Goal: Task Accomplishment & Management: Manage account settings

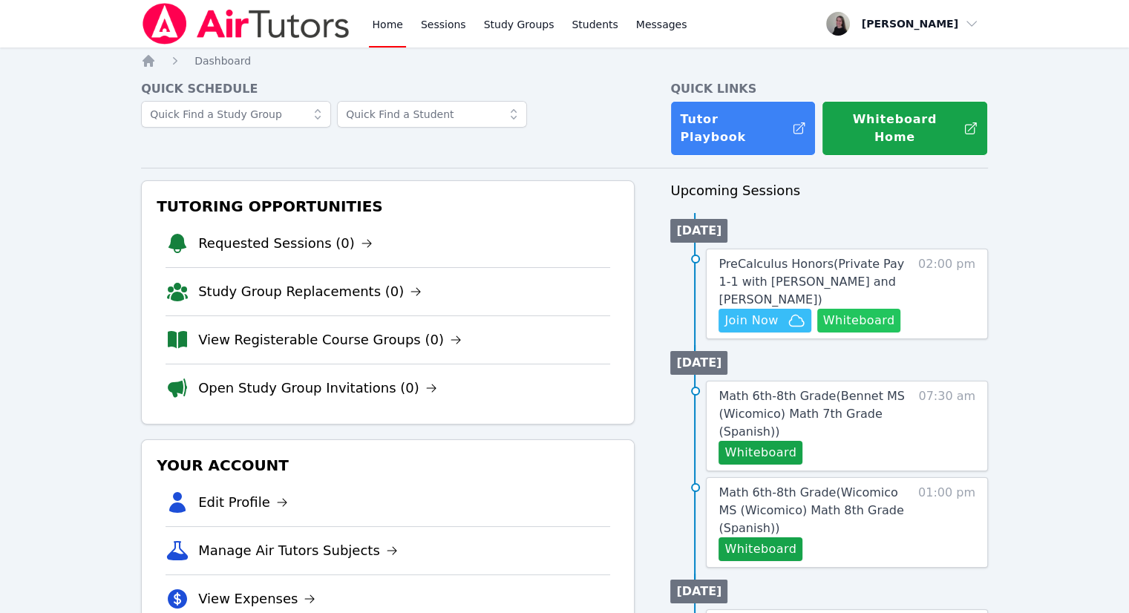
click at [852, 309] on button "Whiteboard" at bounding box center [859, 321] width 84 height 24
click at [787, 312] on icon "button" at bounding box center [796, 321] width 18 height 18
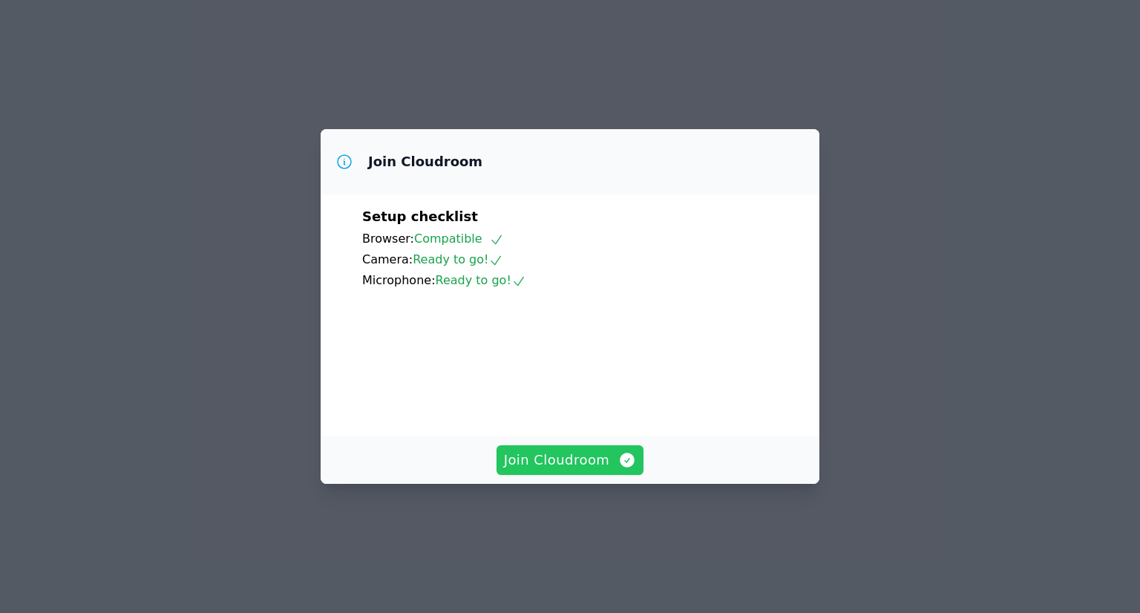
click at [529, 471] on span "Join Cloudroom" at bounding box center [570, 460] width 133 height 21
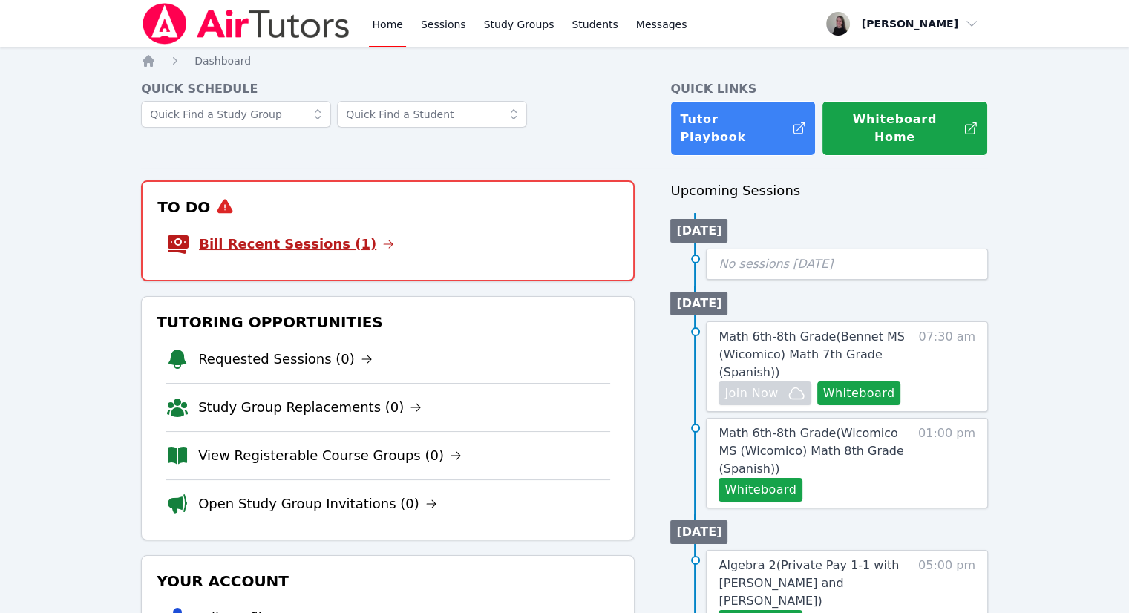
click at [327, 235] on link "Bill Recent Sessions (1)" at bounding box center [296, 244] width 195 height 21
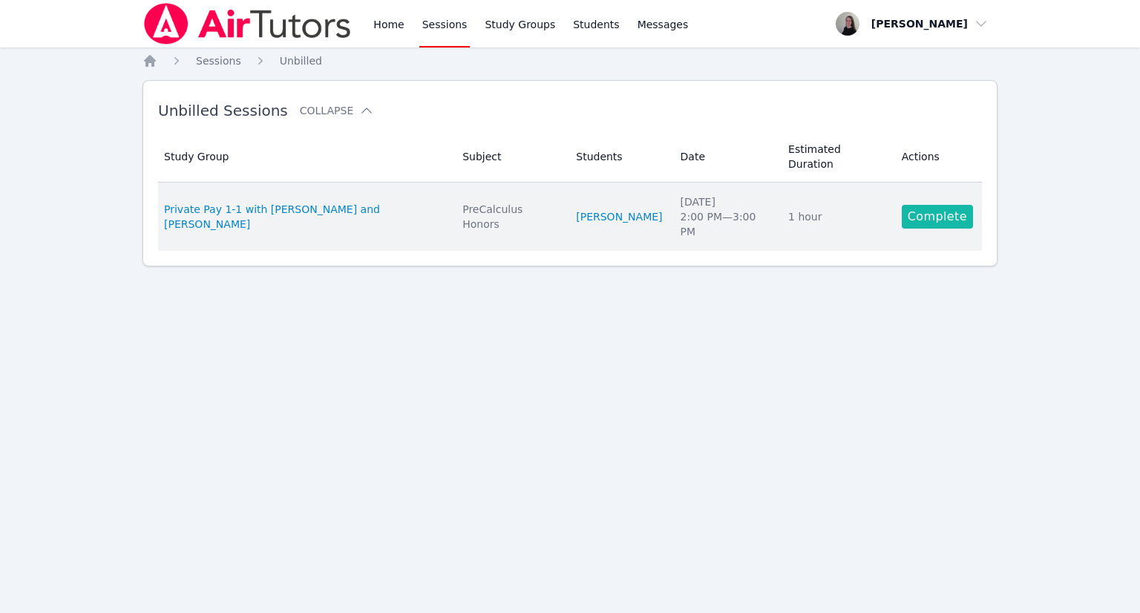
click at [938, 205] on link "Complete" at bounding box center [937, 217] width 71 height 24
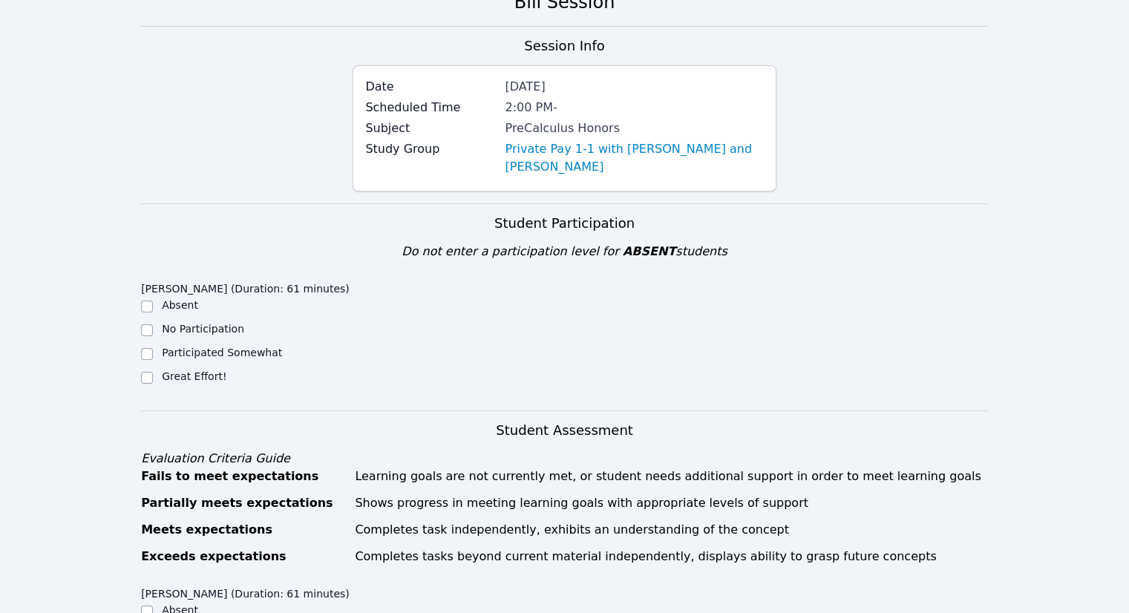
scroll to position [223, 0]
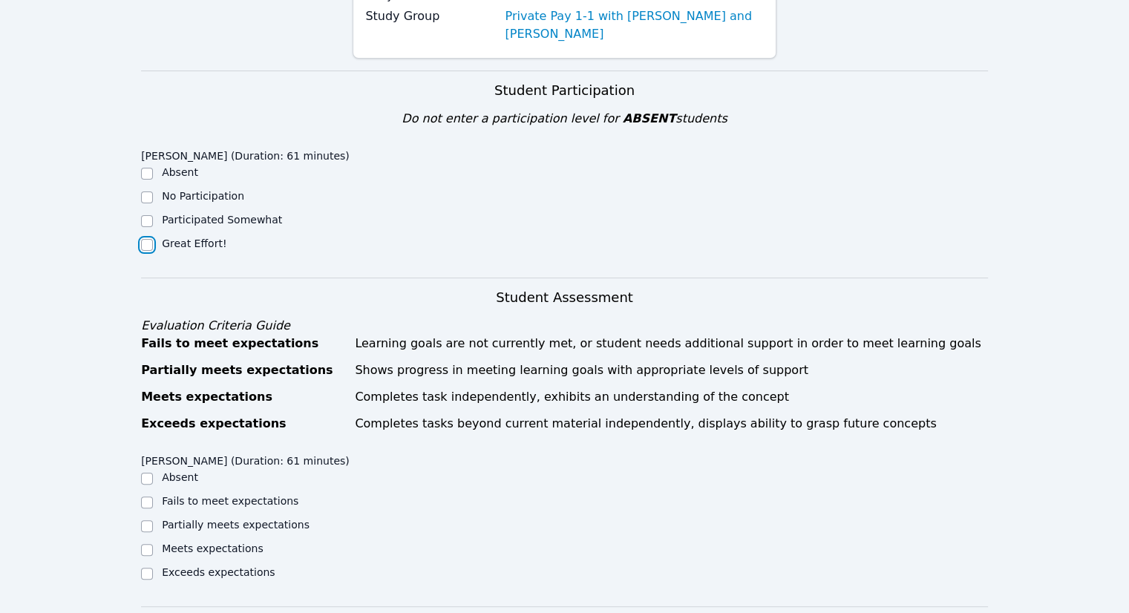
click at [146, 249] on input "Great Effort!" at bounding box center [147, 245] width 12 height 12
checkbox input "true"
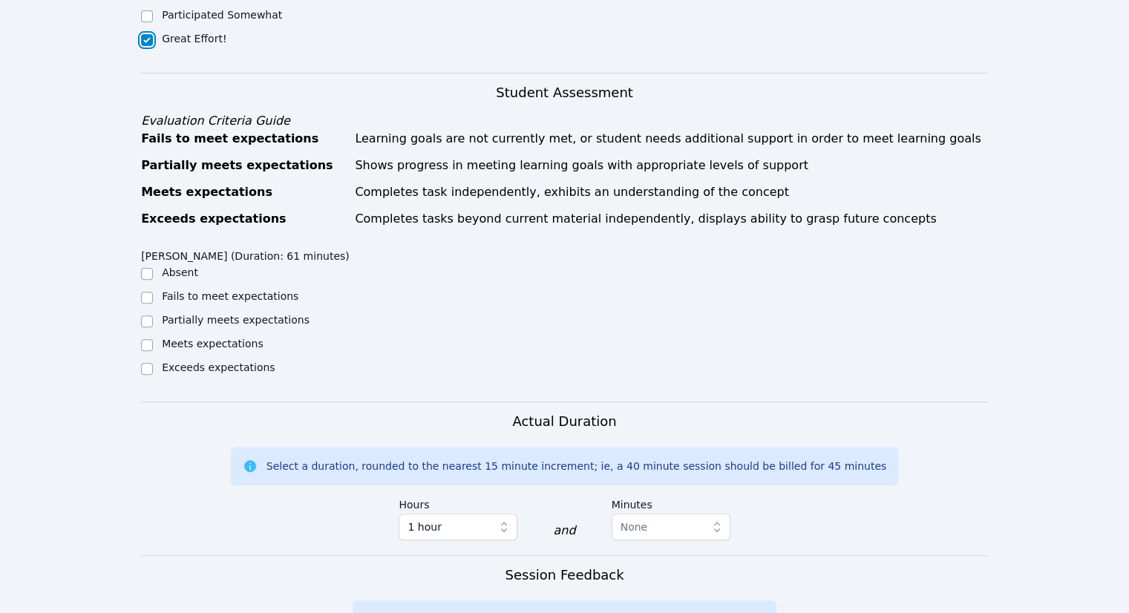
scroll to position [445, 0]
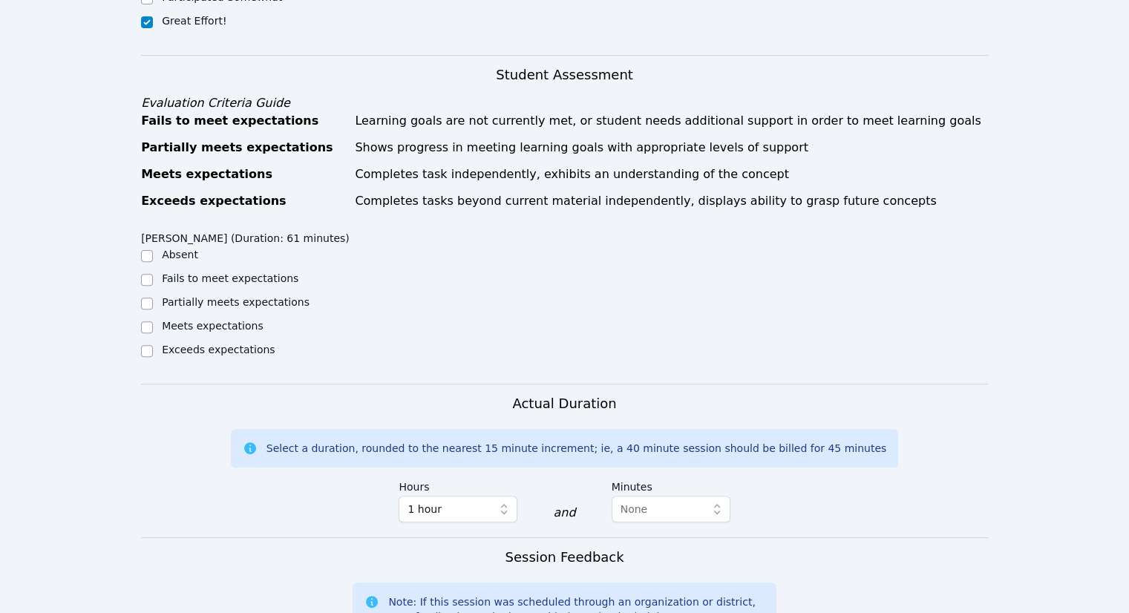
click at [154, 350] on div "Exceeds expectations" at bounding box center [247, 351] width 212 height 18
click at [147, 327] on input "Meets expectations" at bounding box center [147, 327] width 12 height 12
checkbox input "true"
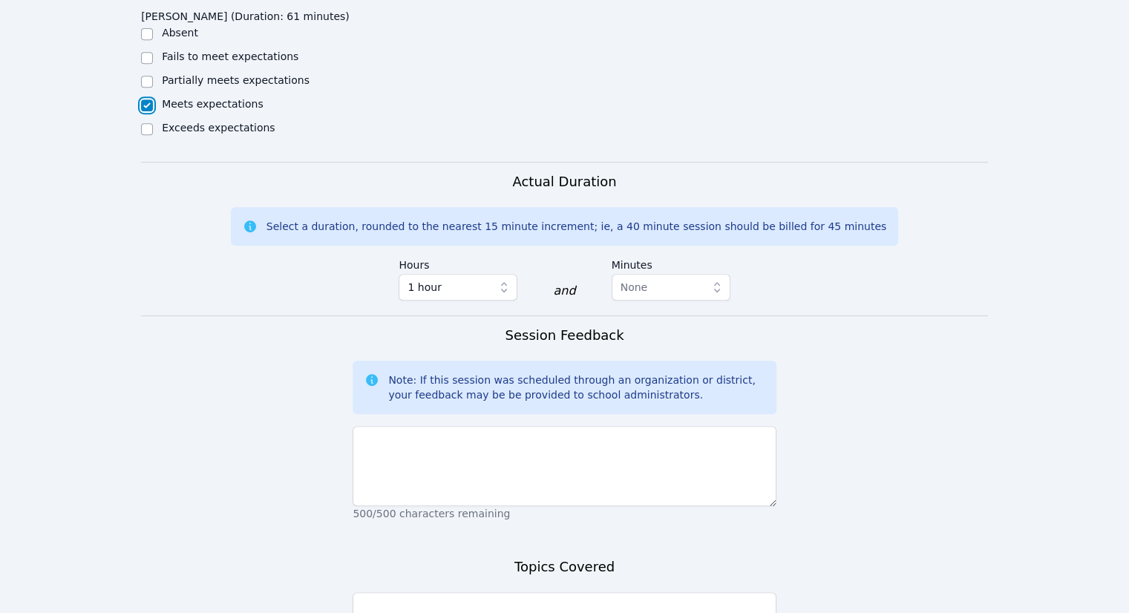
scroll to position [668, 0]
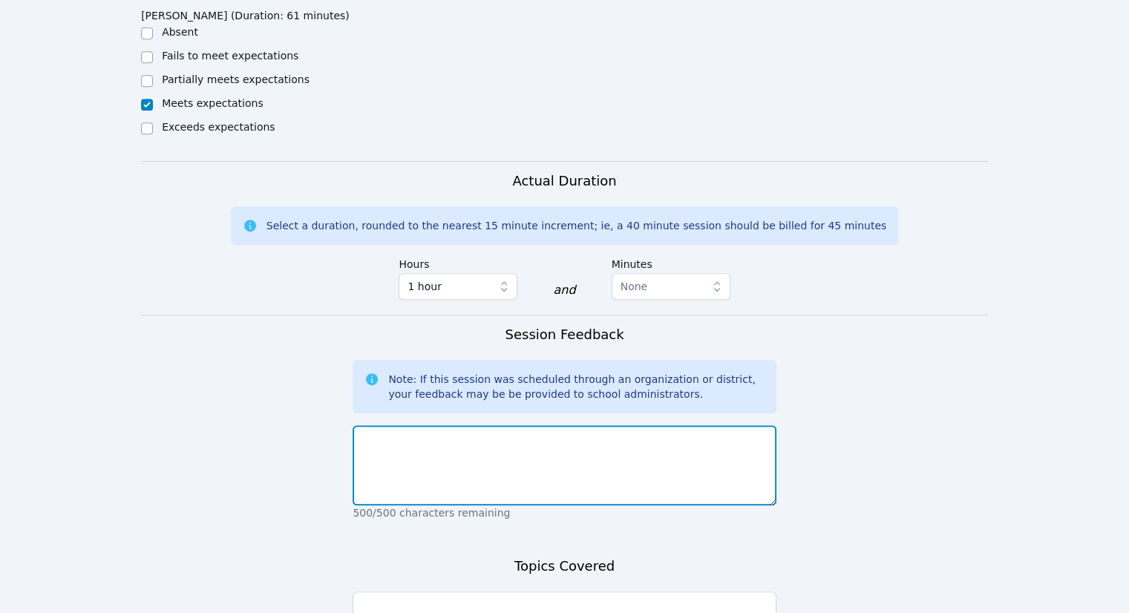
click at [508, 455] on textarea at bounding box center [564, 465] width 423 height 80
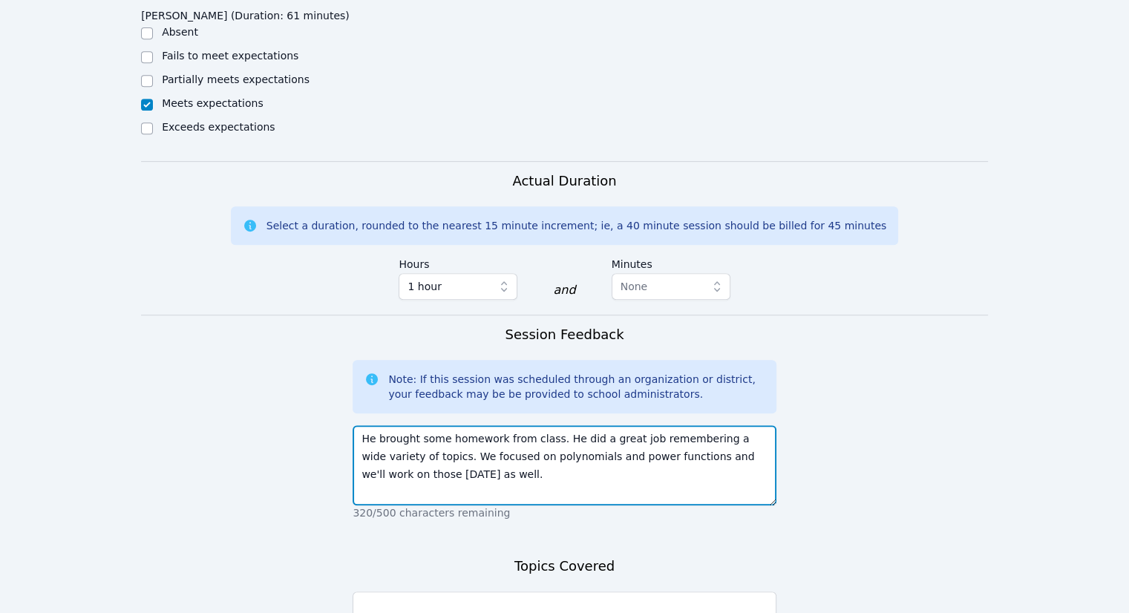
type textarea "He brought some homework from class. He did a great job remembering a wide vari…"
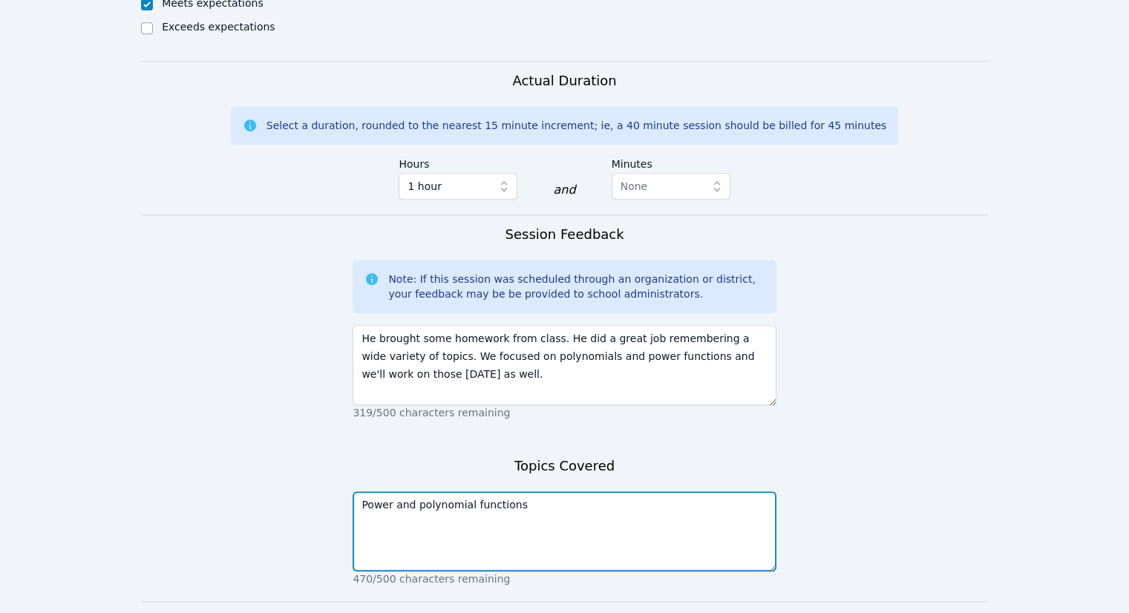
scroll to position [816, 0]
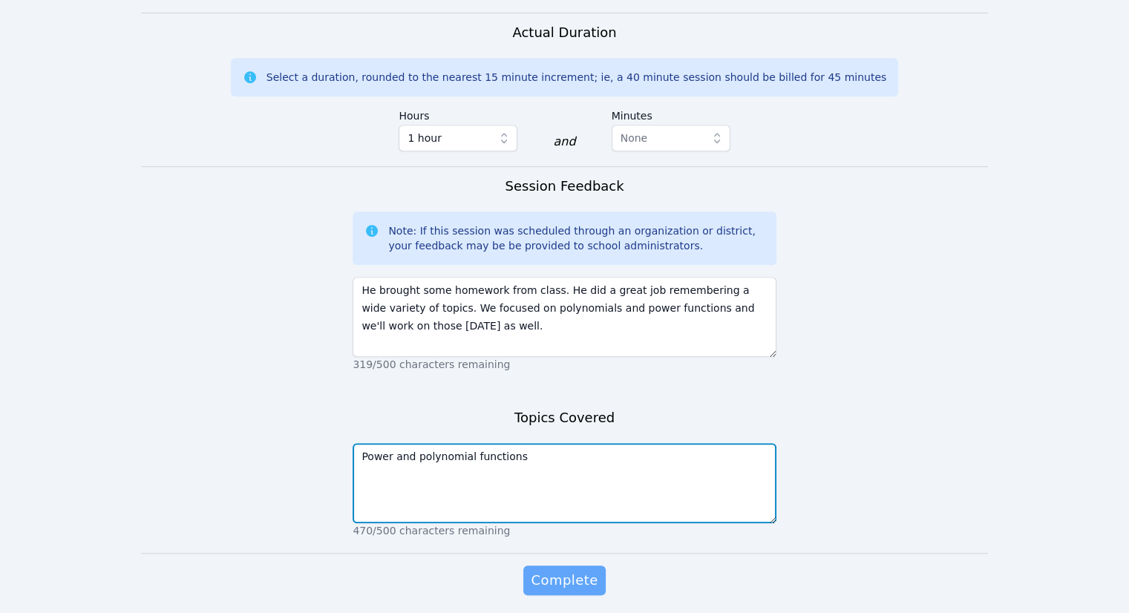
type textarea "Power and polynomial functions"
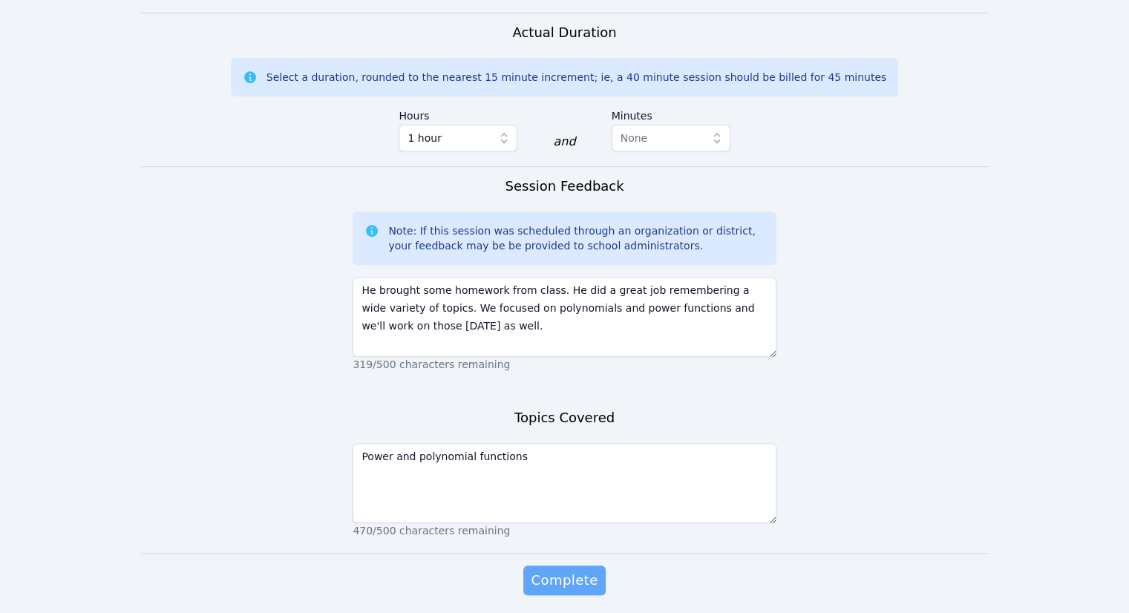
click at [575, 583] on span "Complete" at bounding box center [564, 580] width 67 height 21
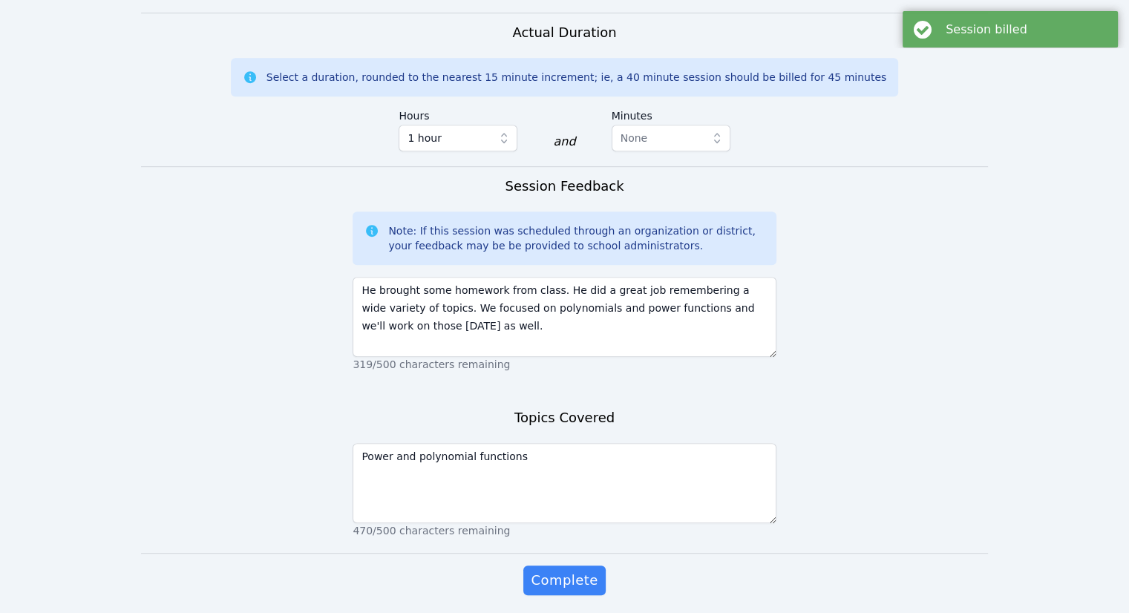
scroll to position [0, 0]
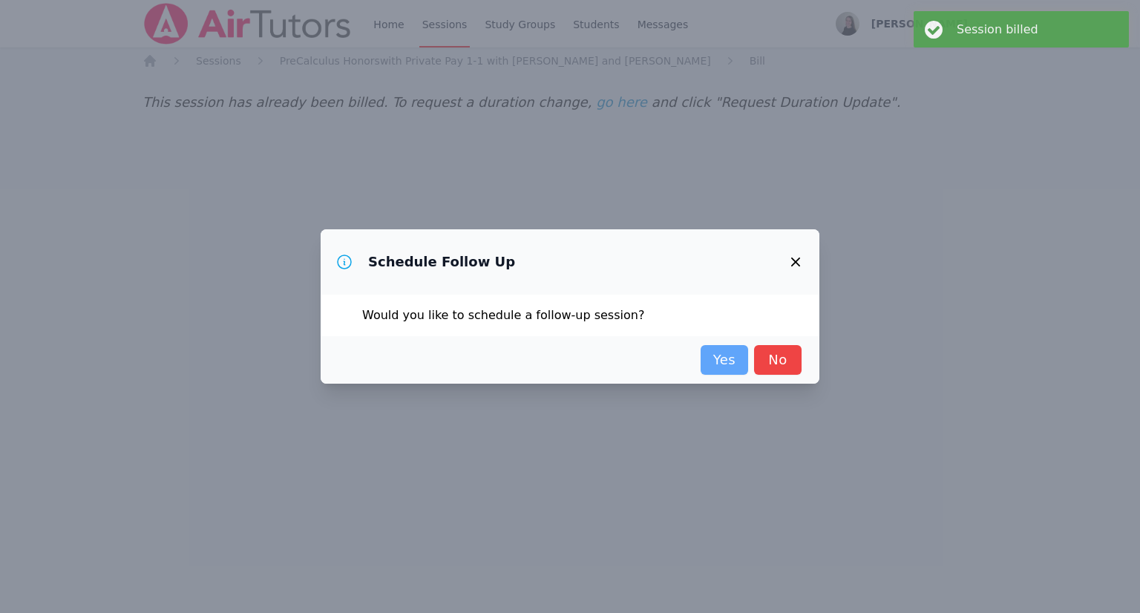
click at [745, 360] on link "Yes" at bounding box center [724, 360] width 47 height 30
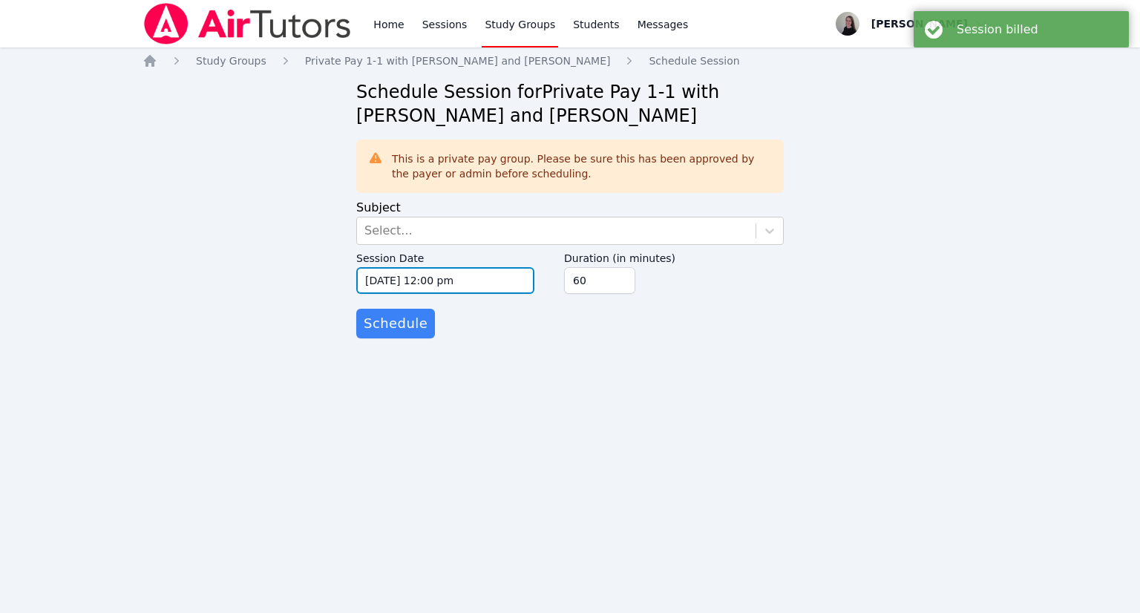
click at [458, 289] on input "[DATE] 12:00 pm" at bounding box center [445, 280] width 178 height 27
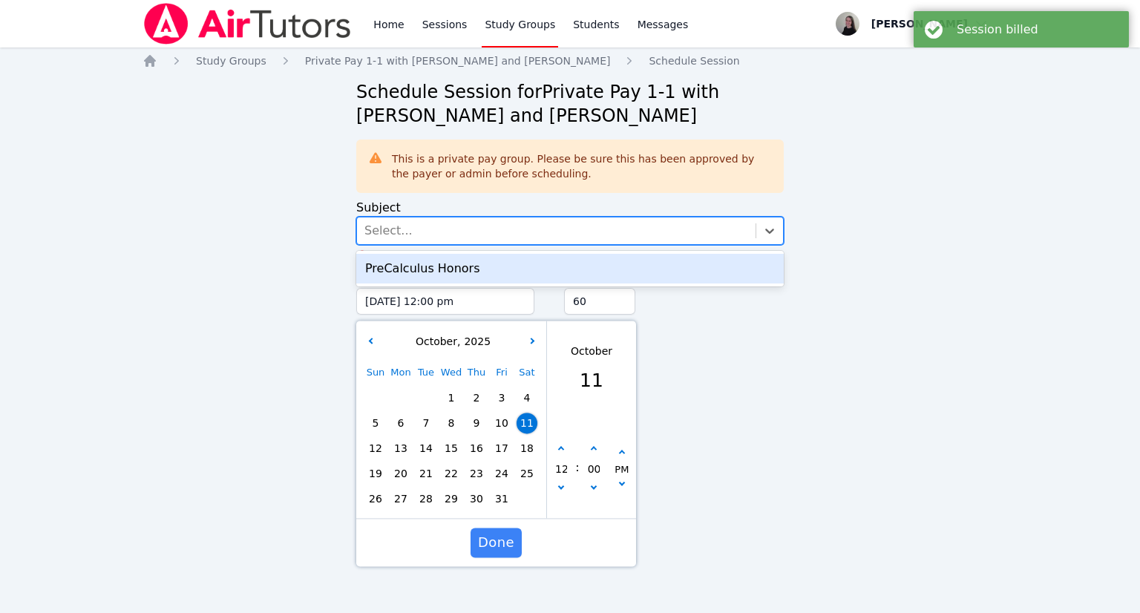
click at [463, 235] on div "Select..." at bounding box center [556, 230] width 399 height 27
click at [442, 269] on div "PreCalculus Honors" at bounding box center [569, 269] width 427 height 30
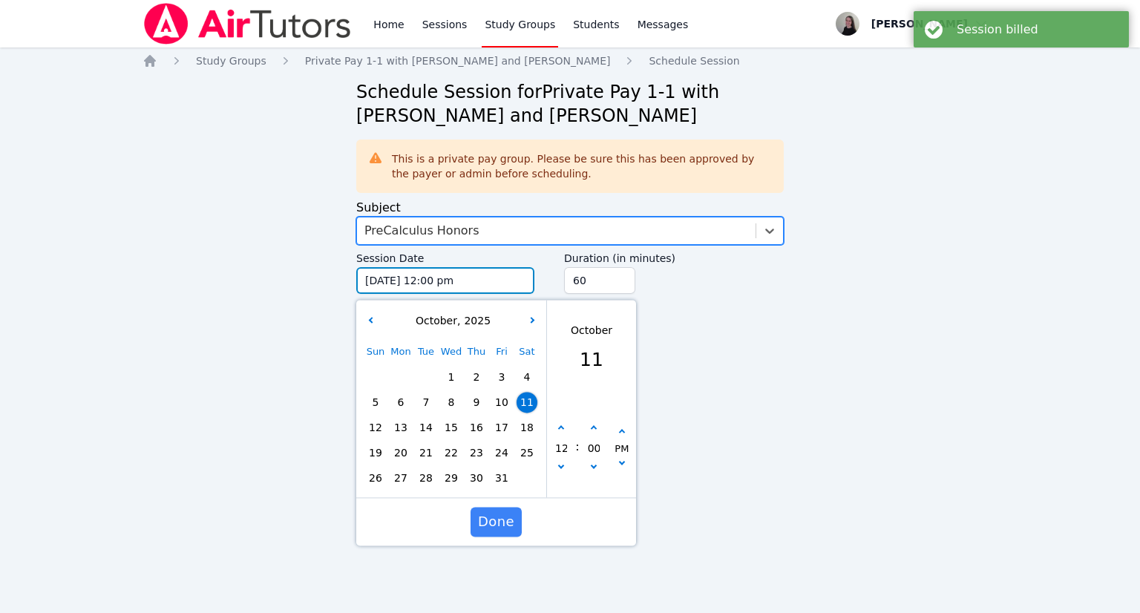
click at [416, 289] on input "[DATE] 12:00 pm" at bounding box center [445, 280] width 178 height 27
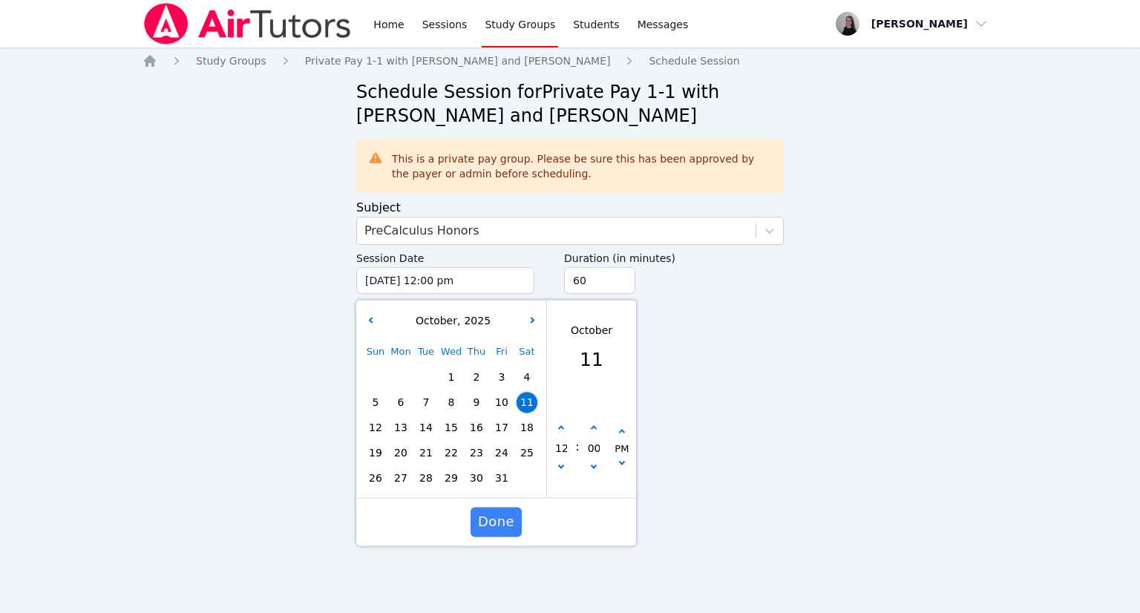
click at [374, 433] on span "12" at bounding box center [375, 427] width 21 height 21
click at [563, 431] on button "button" at bounding box center [561, 429] width 15 height 15
type input "[DATE] 01:00 pm"
type input "01"
click at [558, 432] on button "button" at bounding box center [561, 429] width 15 height 15
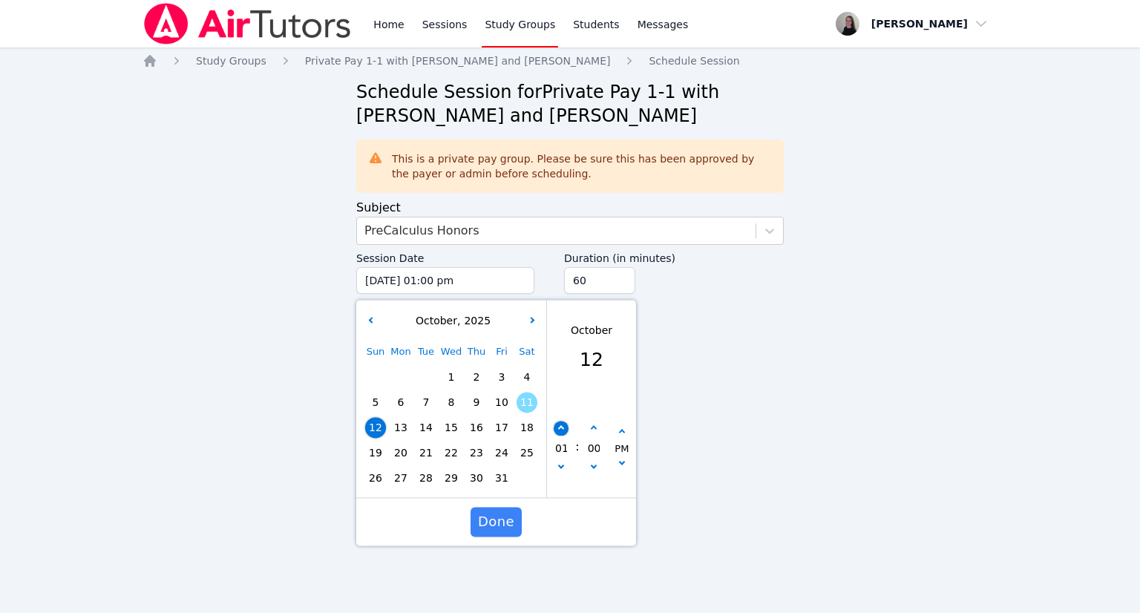
type input "[DATE] 02:00 pm"
type input "02"
click at [559, 432] on button "button" at bounding box center [561, 429] width 15 height 15
type input "[DATE] 03:00 pm"
type input "03"
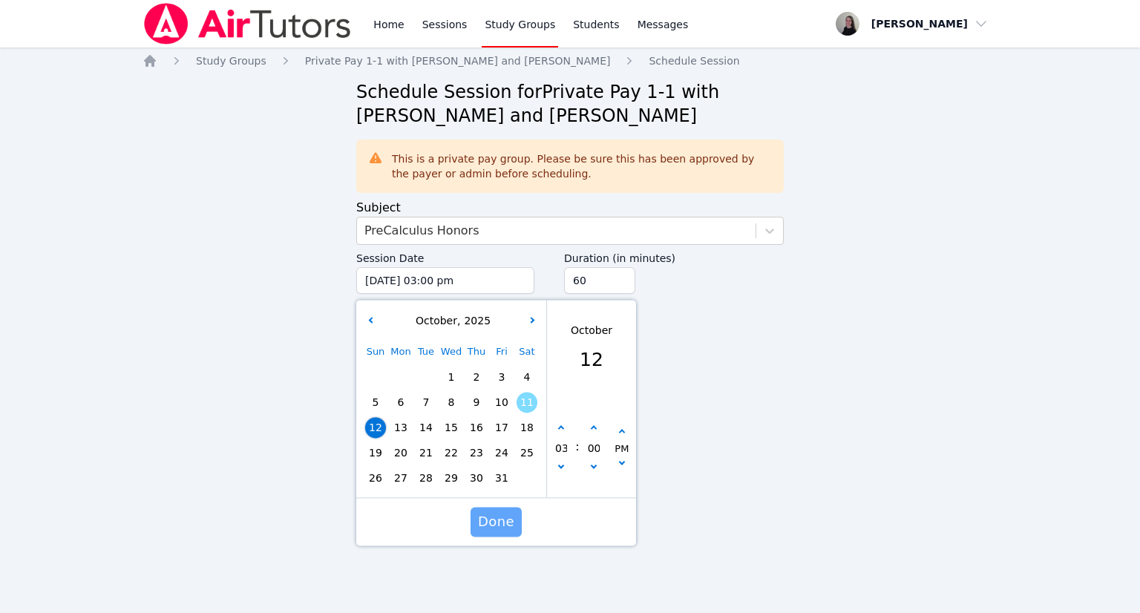
click at [510, 528] on span "Done" at bounding box center [496, 521] width 36 height 21
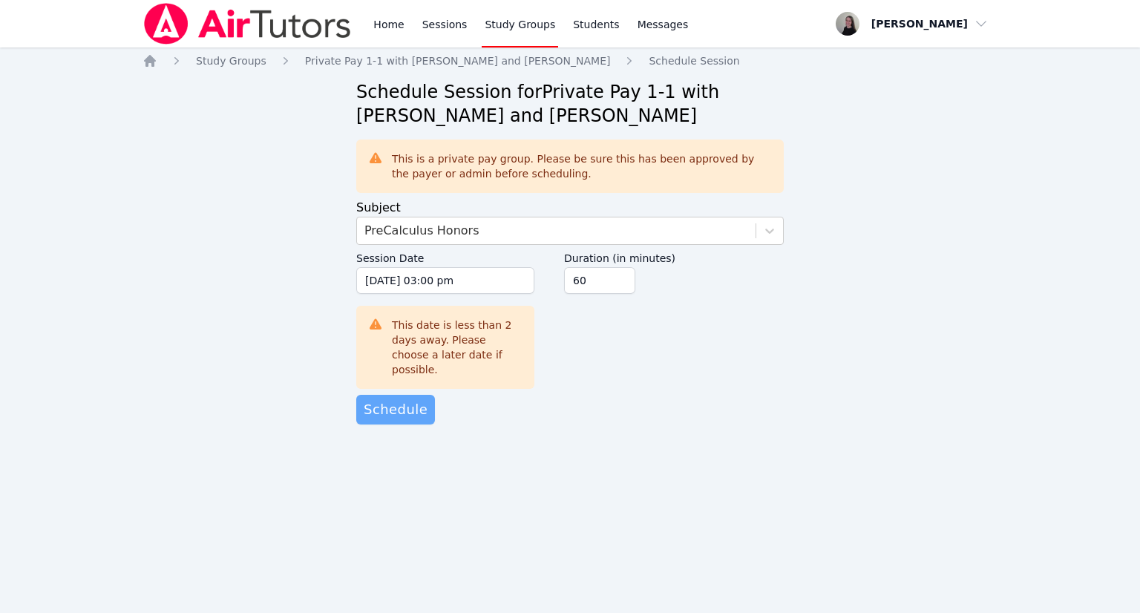
click at [410, 399] on span "Schedule" at bounding box center [396, 409] width 64 height 21
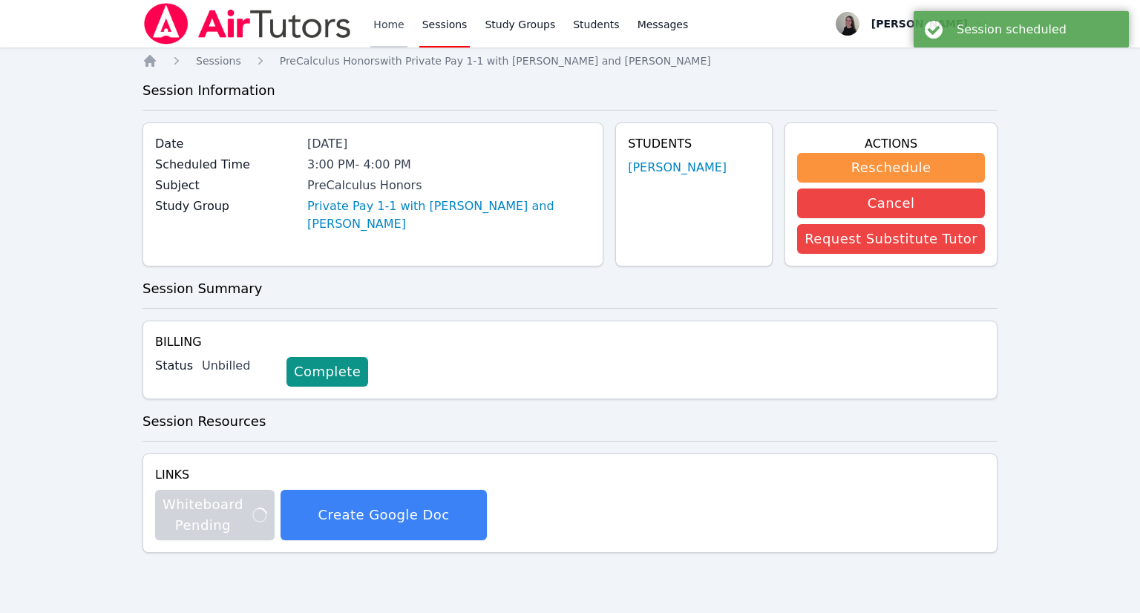
click at [387, 22] on link "Home" at bounding box center [388, 23] width 36 height 47
